Goal: Browse casually

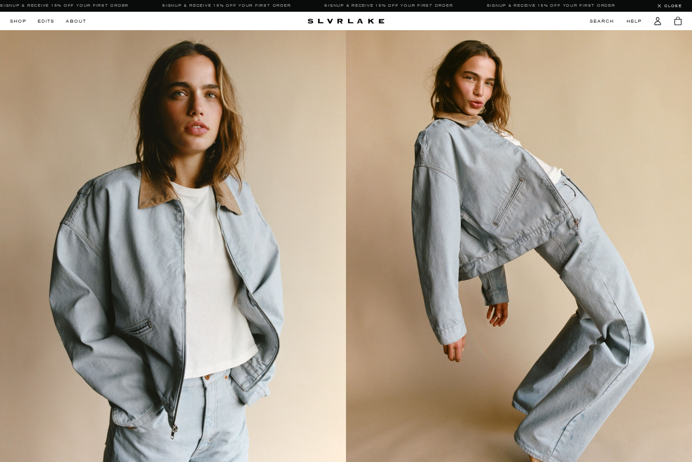
click at [447, 105] on img at bounding box center [519, 260] width 346 height 461
click at [273, 144] on img at bounding box center [173, 260] width 346 height 461
